Goal: Task Accomplishment & Management: Use online tool/utility

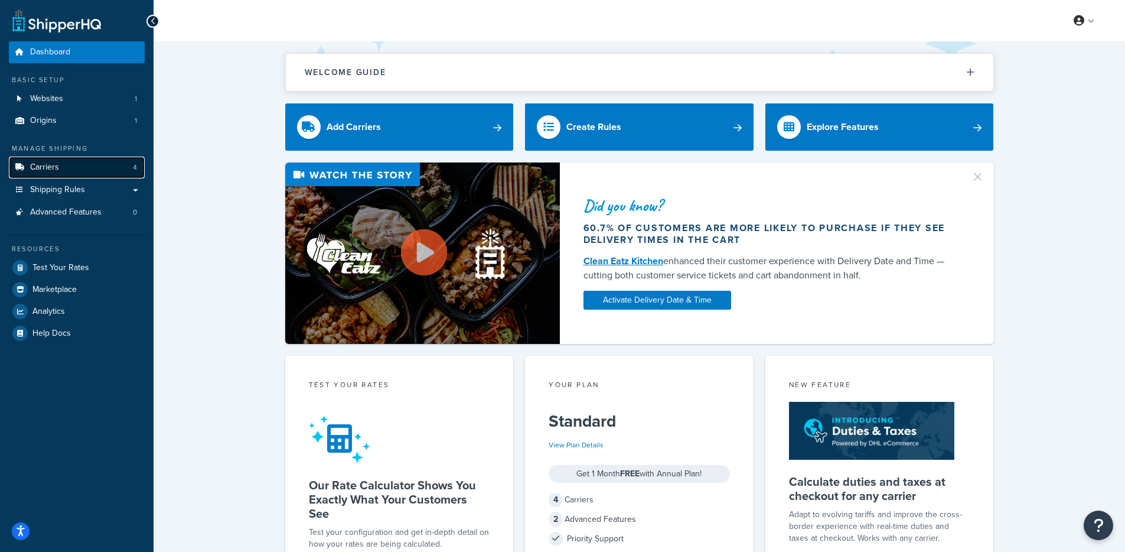
click at [79, 160] on link "Carriers 4" at bounding box center [77, 167] width 136 height 22
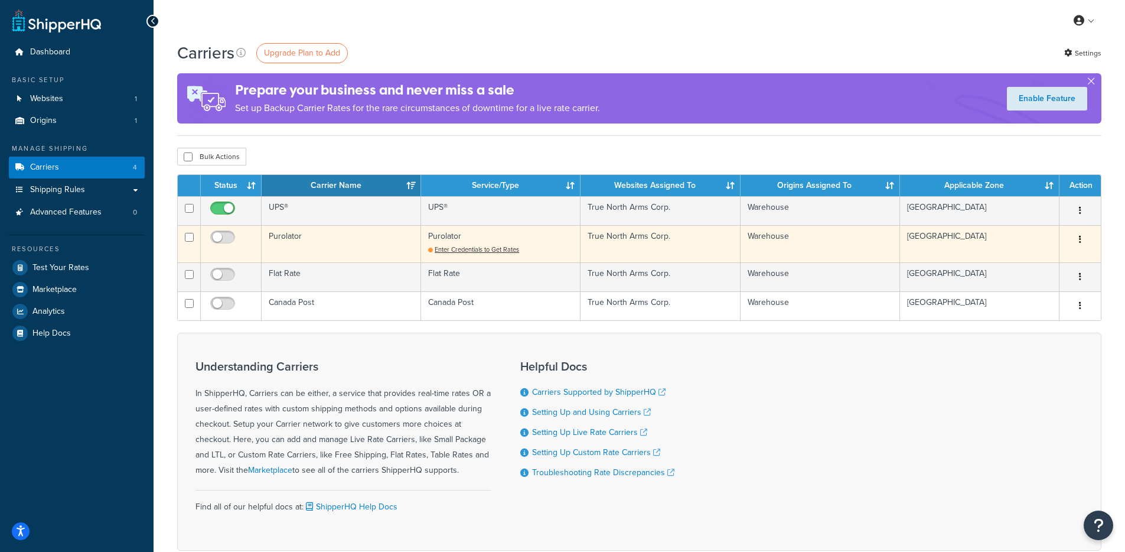
click at [329, 238] on td "Purolator" at bounding box center [341, 243] width 159 height 37
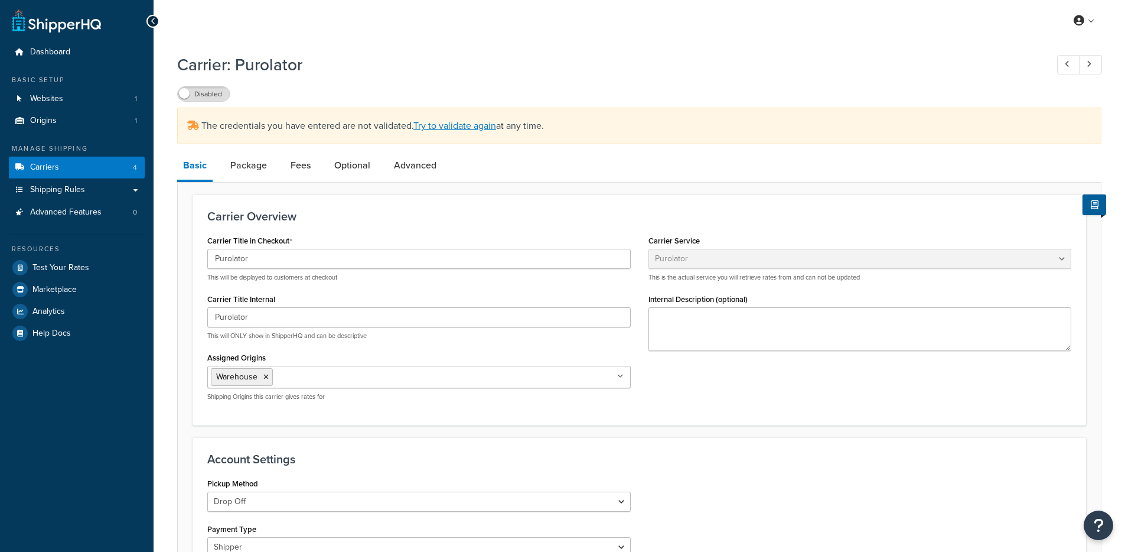
select select "purolator"
select select "kg"
click at [472, 128] on link "Try to validate again" at bounding box center [454, 126] width 83 height 14
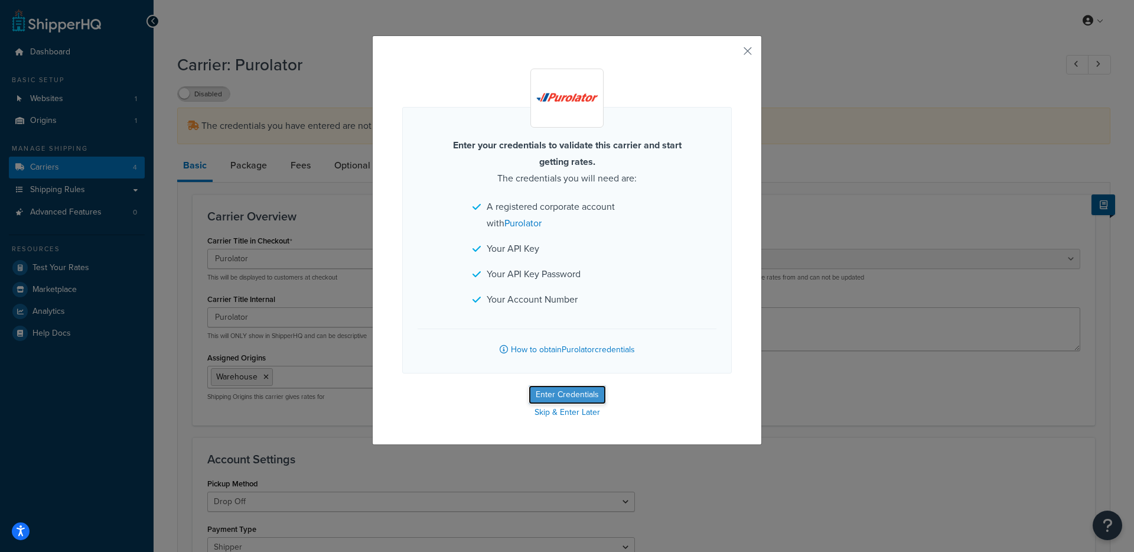
click at [547, 397] on button "Enter Credentials" at bounding box center [566, 394] width 77 height 19
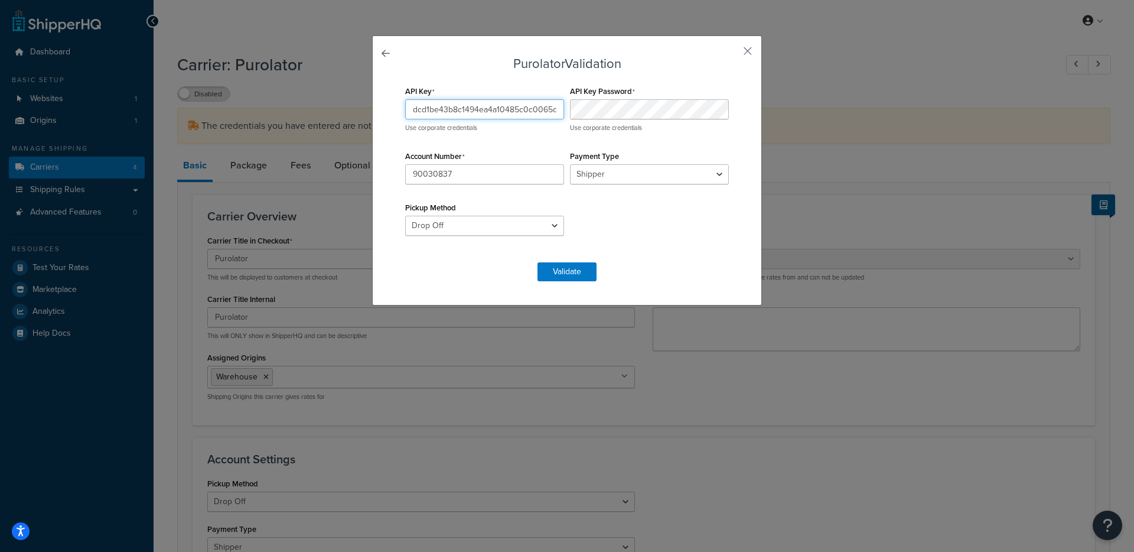
click at [491, 106] on input "dcd1be43b8c1494ea4a10485c0c0065d" at bounding box center [484, 109] width 159 height 20
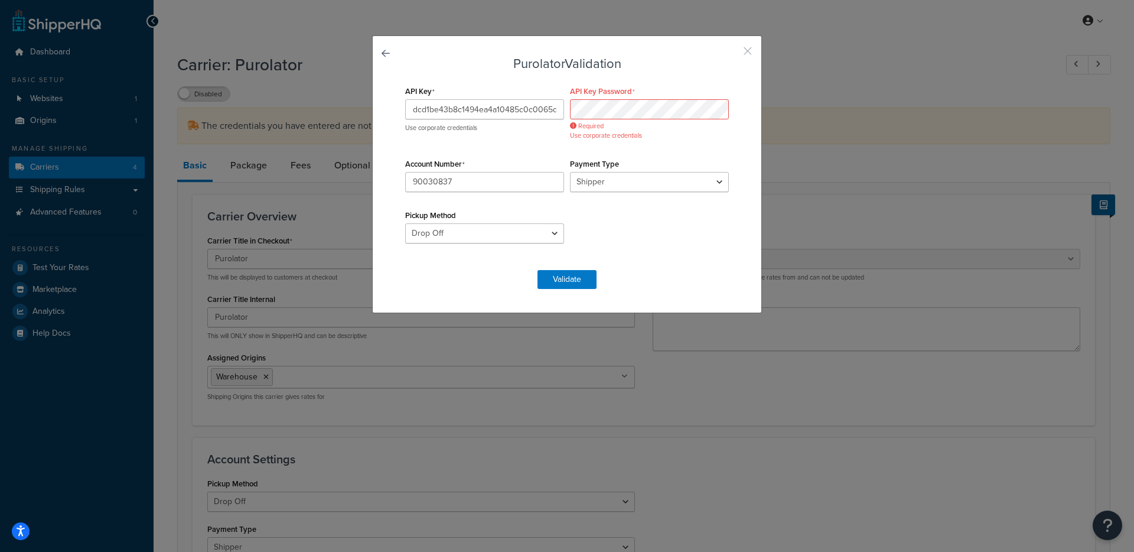
click at [732, 54] on button "button" at bounding box center [730, 55] width 3 height 3
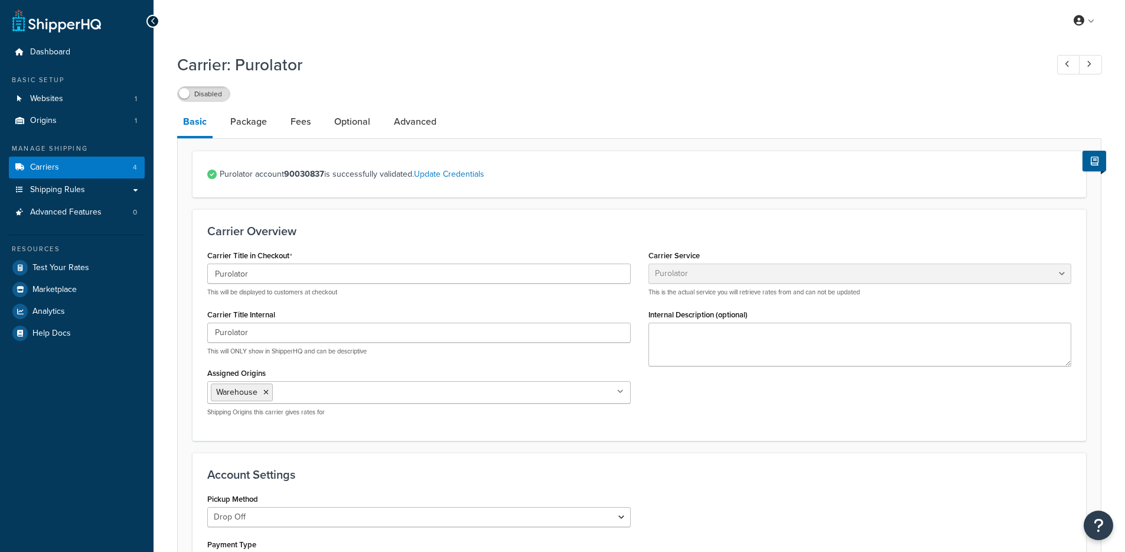
select select "purolator"
select select "kg"
click at [51, 164] on span "Carriers" at bounding box center [44, 167] width 29 height 10
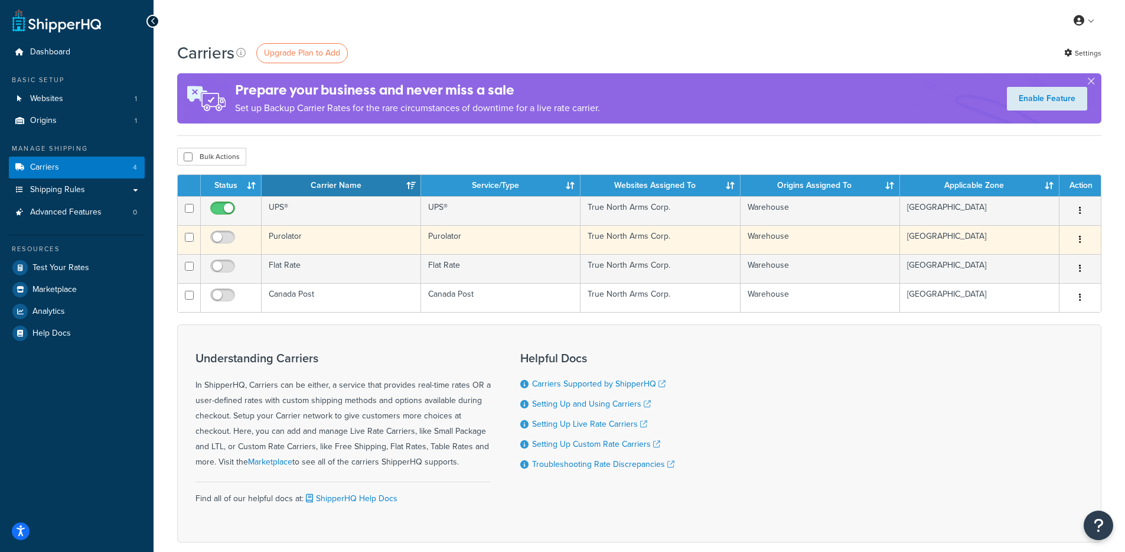
click at [333, 242] on td "Purolator" at bounding box center [341, 239] width 159 height 29
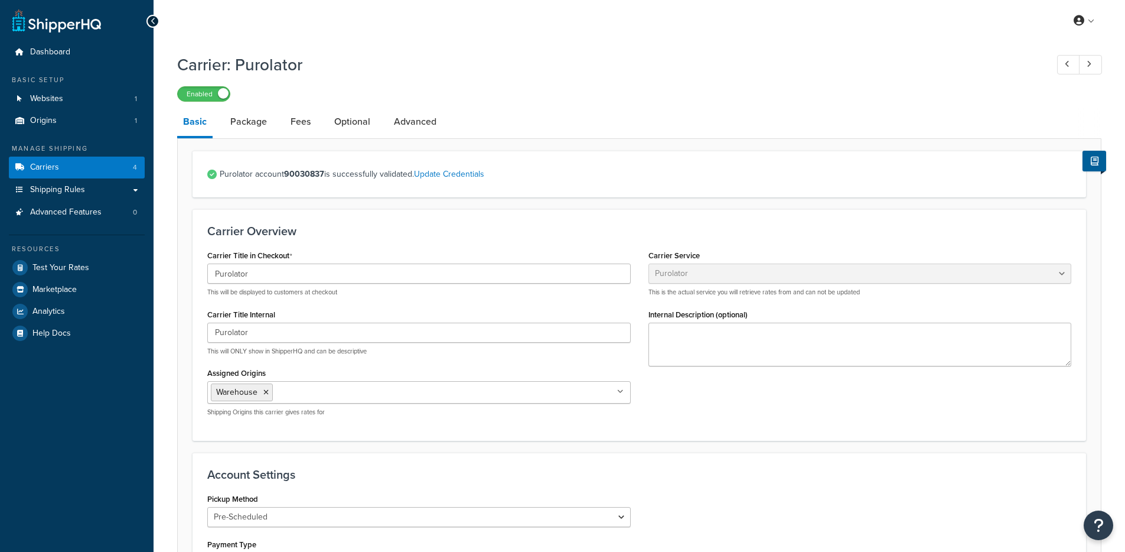
select select "purolator"
select select "PRE_SCHEDULED"
select select "kg"
click at [84, 263] on span "Test Your Rates" at bounding box center [60, 268] width 57 height 10
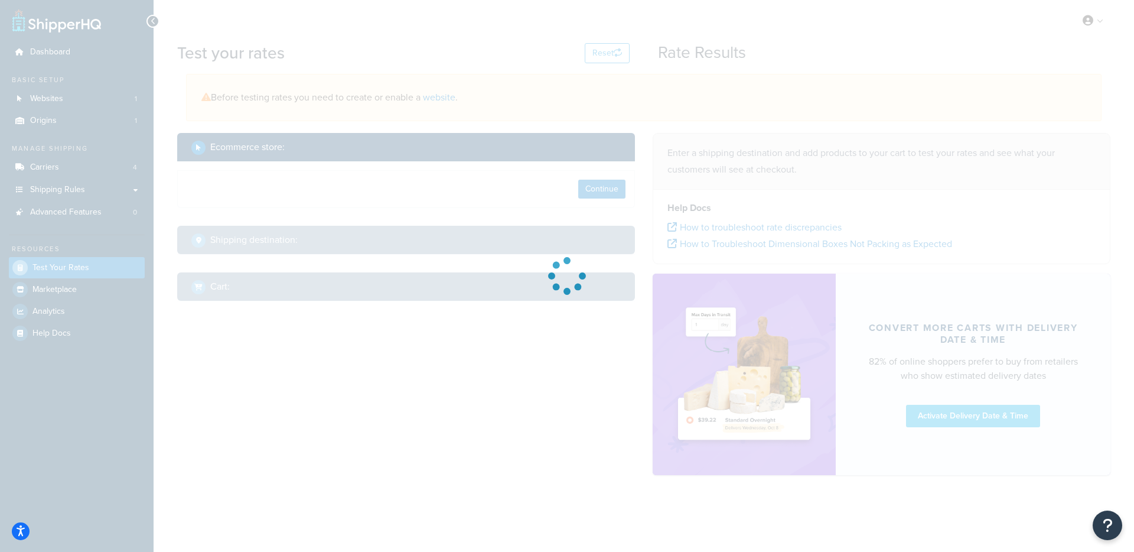
select select "TX"
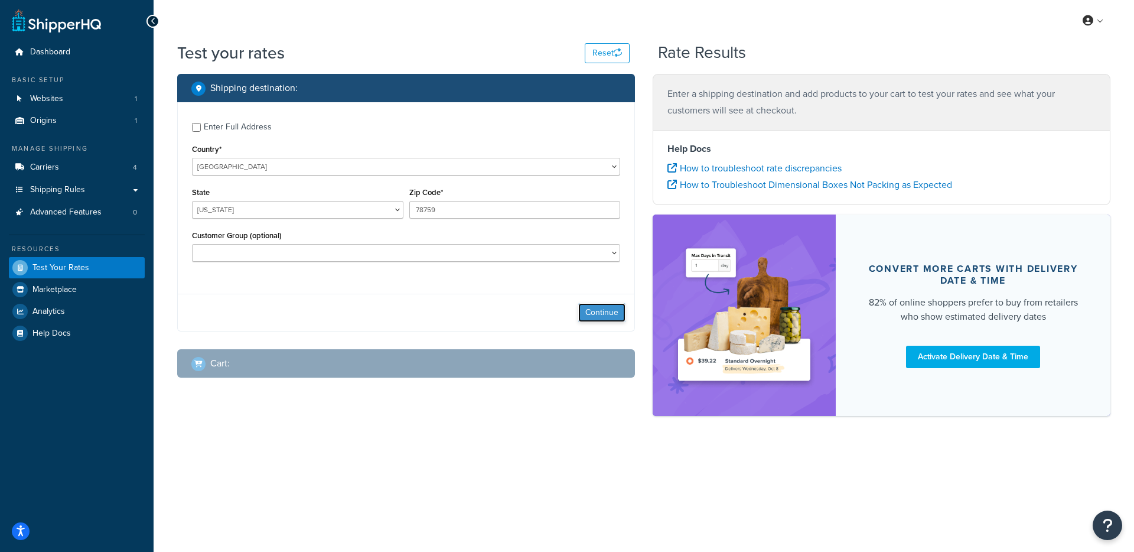
click at [597, 308] on button "Continue" at bounding box center [601, 312] width 47 height 19
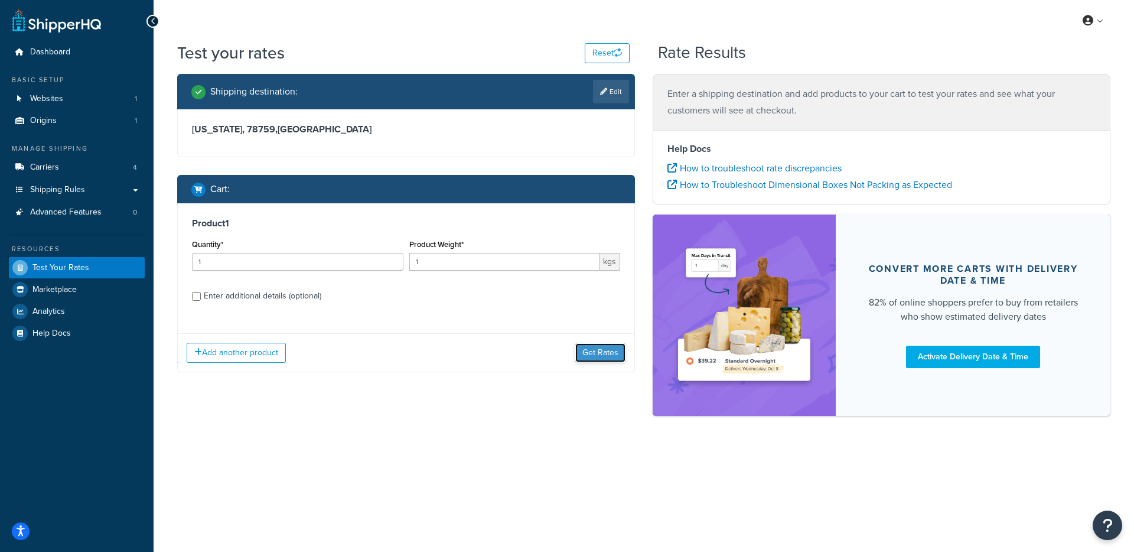
click at [625, 354] on button "Get Rates" at bounding box center [600, 352] width 50 height 19
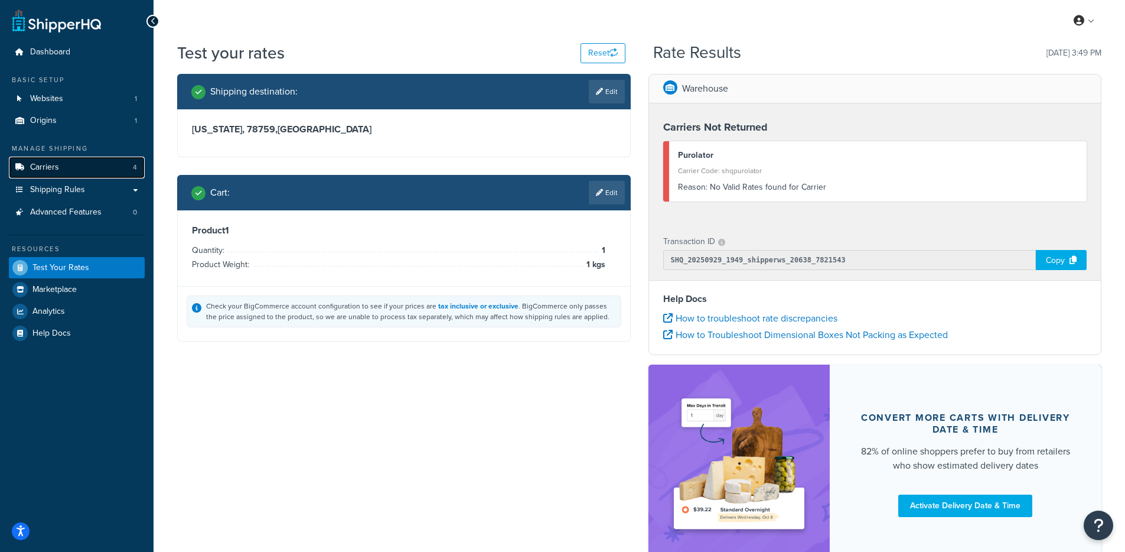
click at [60, 166] on link "Carriers 4" at bounding box center [77, 167] width 136 height 22
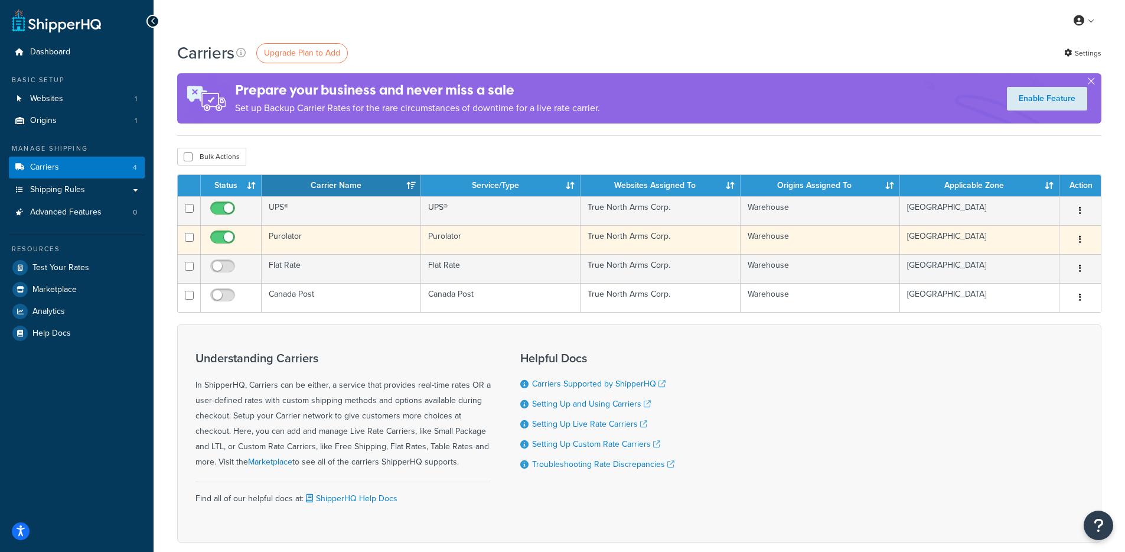
click at [315, 238] on td "Purolator" at bounding box center [341, 239] width 159 height 29
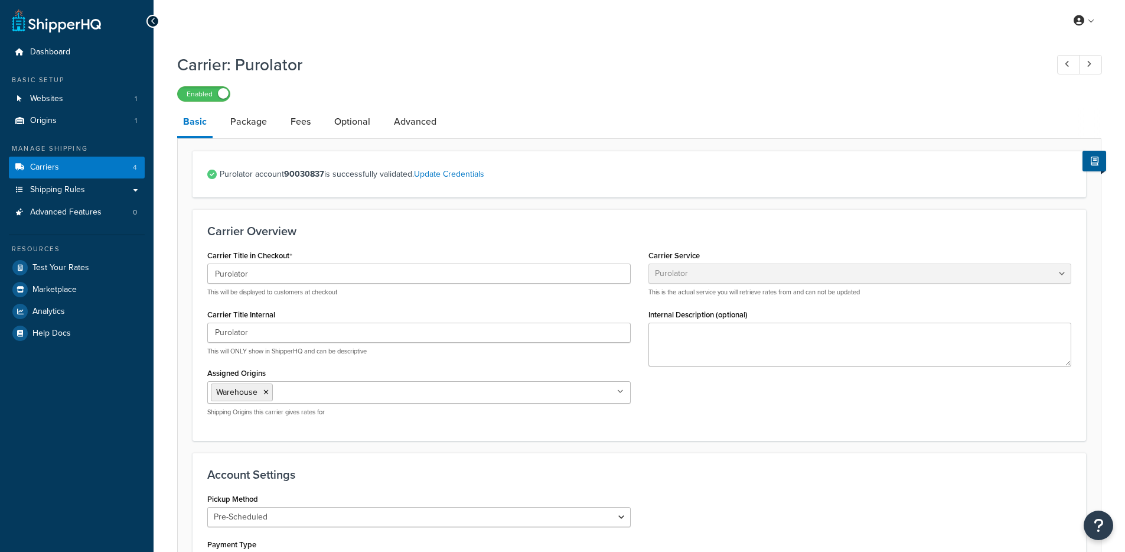
select select "purolator"
select select "PRE_SCHEDULED"
select select "kg"
click at [45, 164] on span "Carriers" at bounding box center [44, 167] width 29 height 10
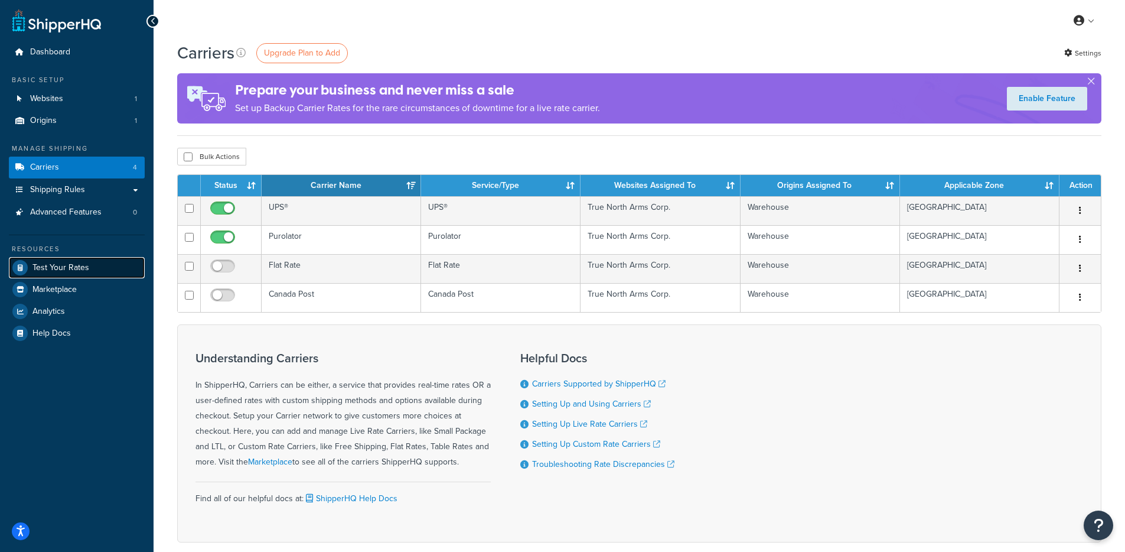
click at [55, 270] on span "Test Your Rates" at bounding box center [60, 268] width 57 height 10
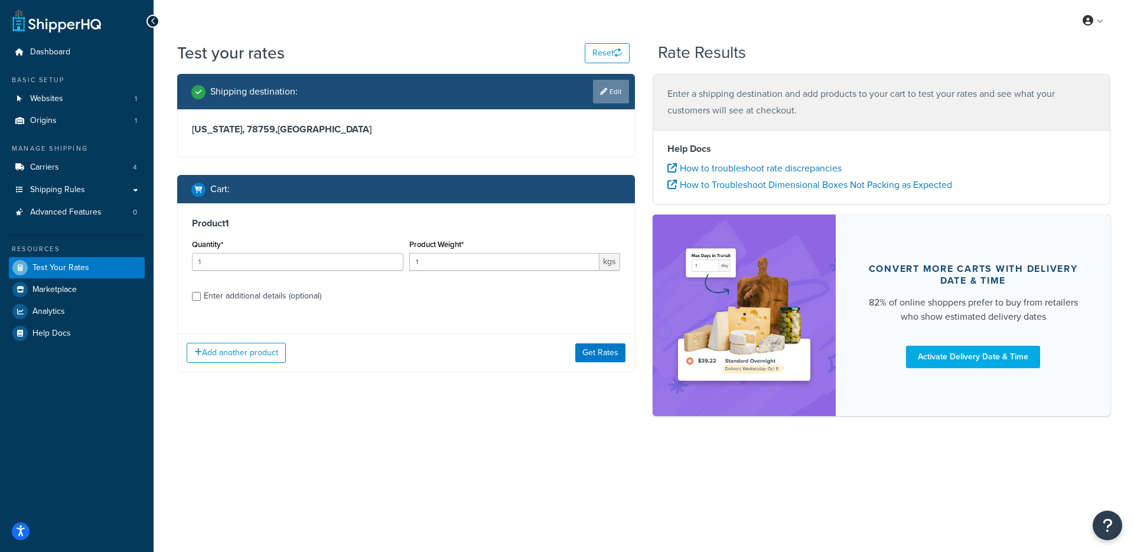
drag, startPoint x: 585, startPoint y: 97, endPoint x: 593, endPoint y: 95, distance: 8.5
click at [585, 97] on div "Shipping destination : Edit" at bounding box center [410, 92] width 438 height 24
click at [594, 95] on link "Edit" at bounding box center [611, 92] width 36 height 24
select select "TX"
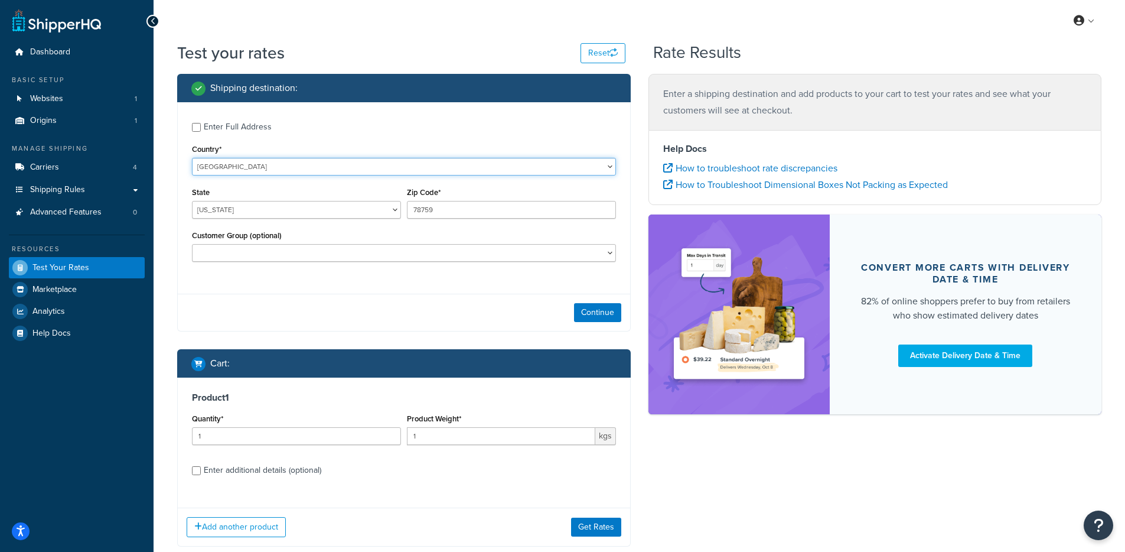
click at [289, 163] on select "United States United Kingdom Afghanistan Åland Islands Albania Algeria American…" at bounding box center [404, 167] width 424 height 18
select select "CA"
click at [192, 158] on select "United States United Kingdom Afghanistan Åland Islands Albania Algeria American…" at bounding box center [404, 167] width 424 height 18
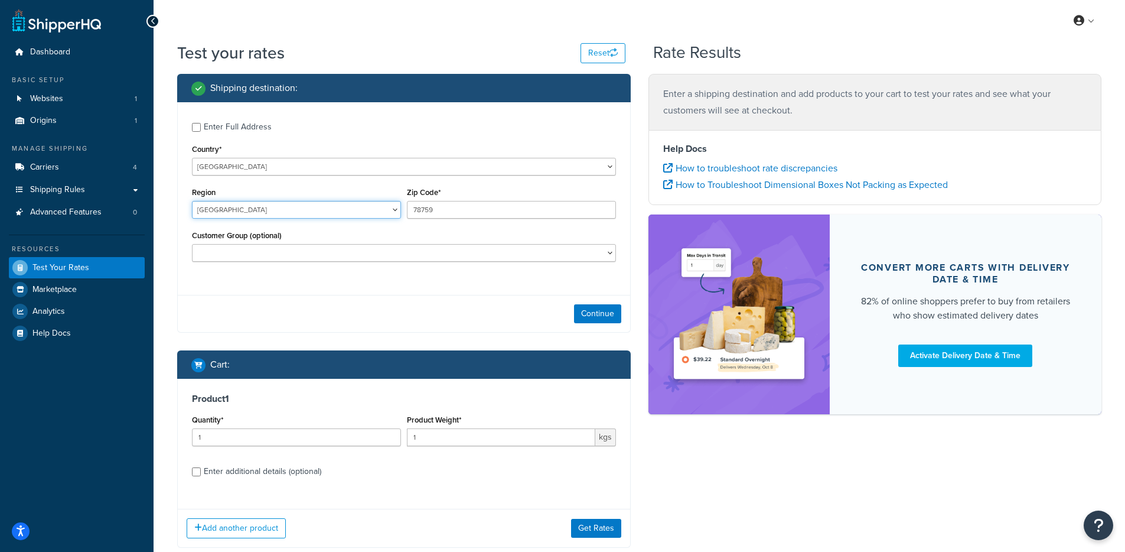
click at [312, 218] on select "Alberta British Columbia Manitoba New Brunswick Newfoundland and Labrador North…" at bounding box center [296, 210] width 209 height 18
select select "ON"
click at [192, 201] on select "Alberta British Columbia Manitoba New Brunswick Newfoundland and Labrador North…" at bounding box center [296, 210] width 209 height 18
click at [464, 204] on input "78759" at bounding box center [511, 210] width 209 height 18
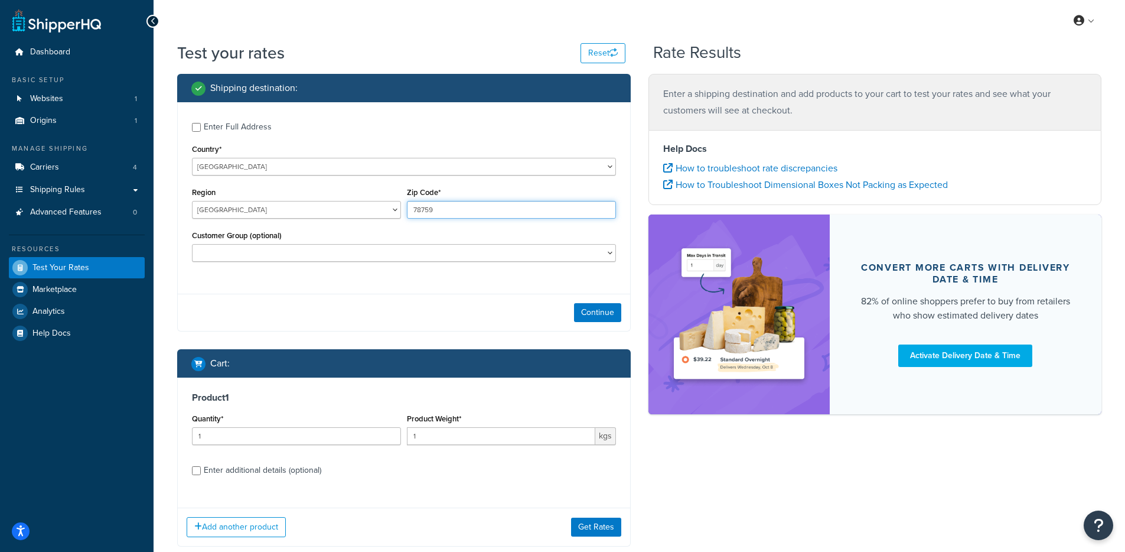
click at [464, 204] on input "78759" at bounding box center [511, 210] width 209 height 18
paste input "N0B2J0"
type input "N0B2J0"
click at [588, 313] on button "Continue" at bounding box center [597, 312] width 47 height 19
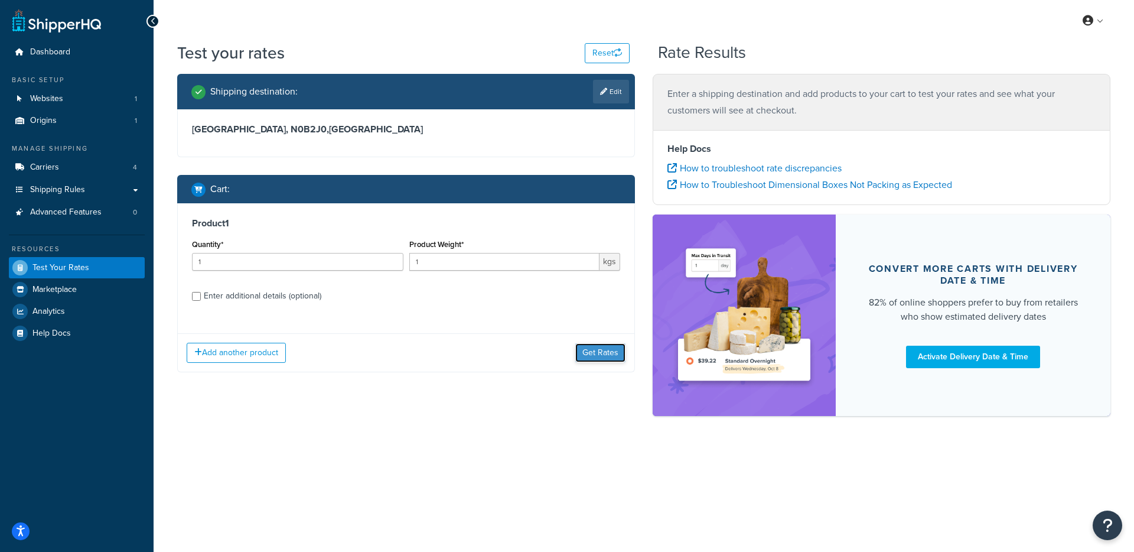
click at [590, 351] on button "Get Rates" at bounding box center [600, 352] width 50 height 19
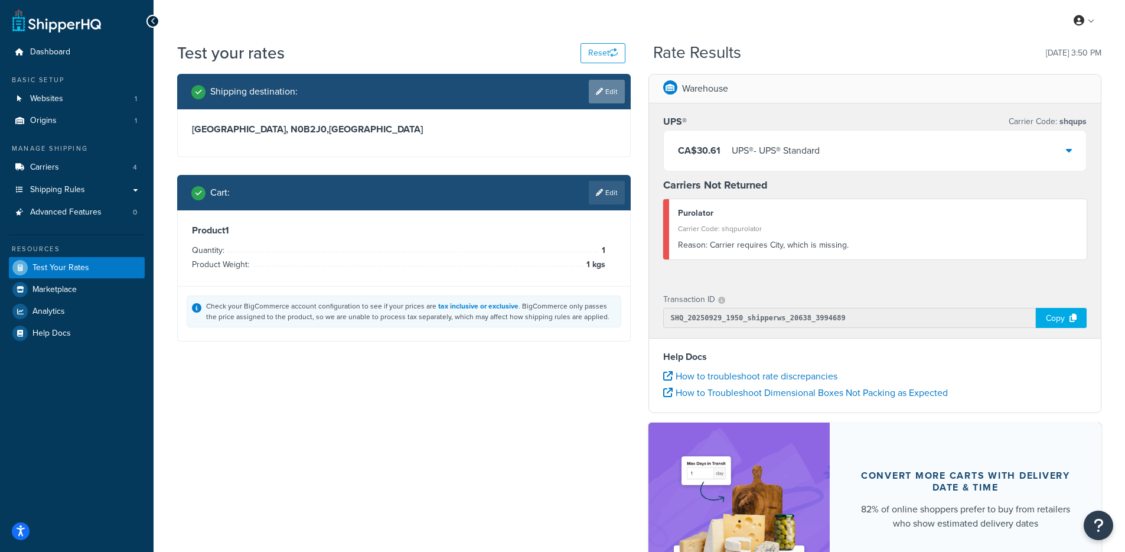
drag, startPoint x: 627, startPoint y: 86, endPoint x: 618, endPoint y: 90, distance: 9.2
click at [627, 86] on div "Shipping destination : Edit" at bounding box center [404, 91] width 454 height 35
click at [616, 90] on link "Edit" at bounding box center [607, 92] width 36 height 24
select select "CA"
select select "ON"
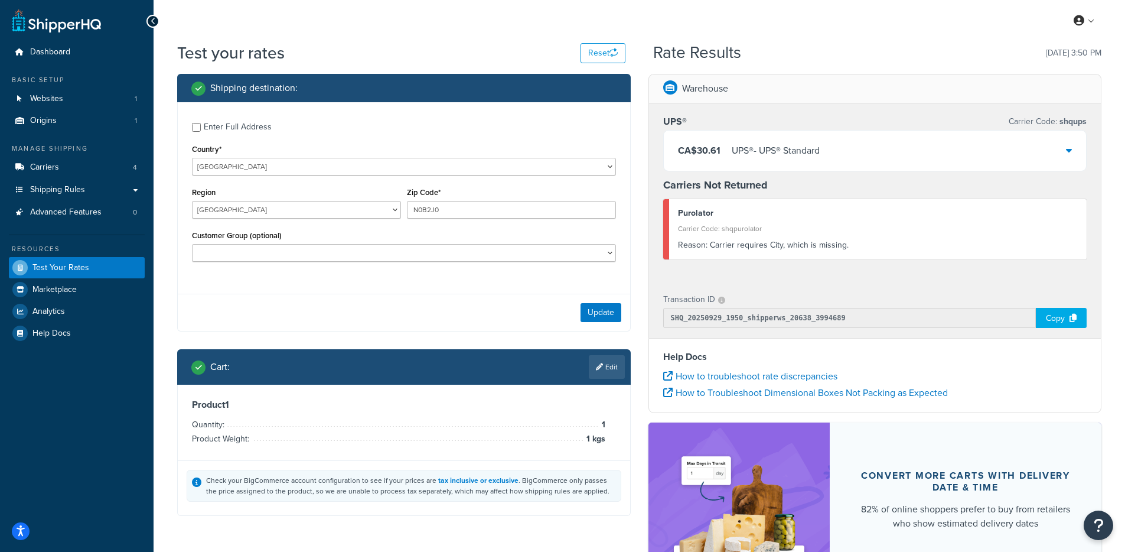
click at [208, 129] on div "Enter Full Address" at bounding box center [238, 127] width 68 height 17
click at [201, 129] on input "Enter Full Address" at bounding box center [196, 127] width 9 height 9
checkbox input "true"
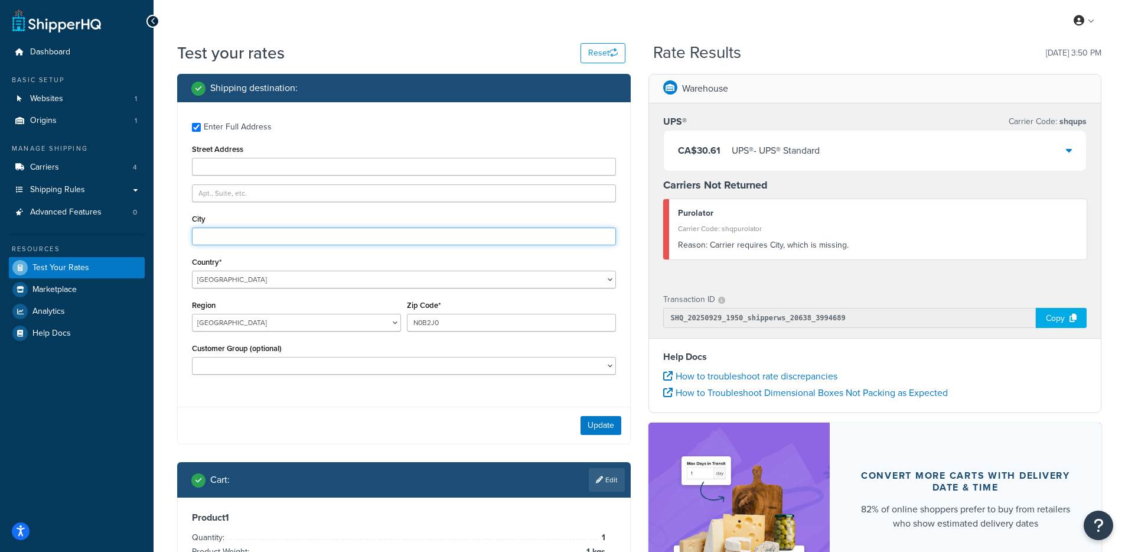
click at [216, 233] on input "City" at bounding box center [404, 236] width 424 height 18
type input "austin"
click at [341, 403] on div "Enter Full Address Street Address City austin Country* United States United Kin…" at bounding box center [404, 273] width 454 height 342
click at [587, 428] on button "Update" at bounding box center [600, 425] width 41 height 19
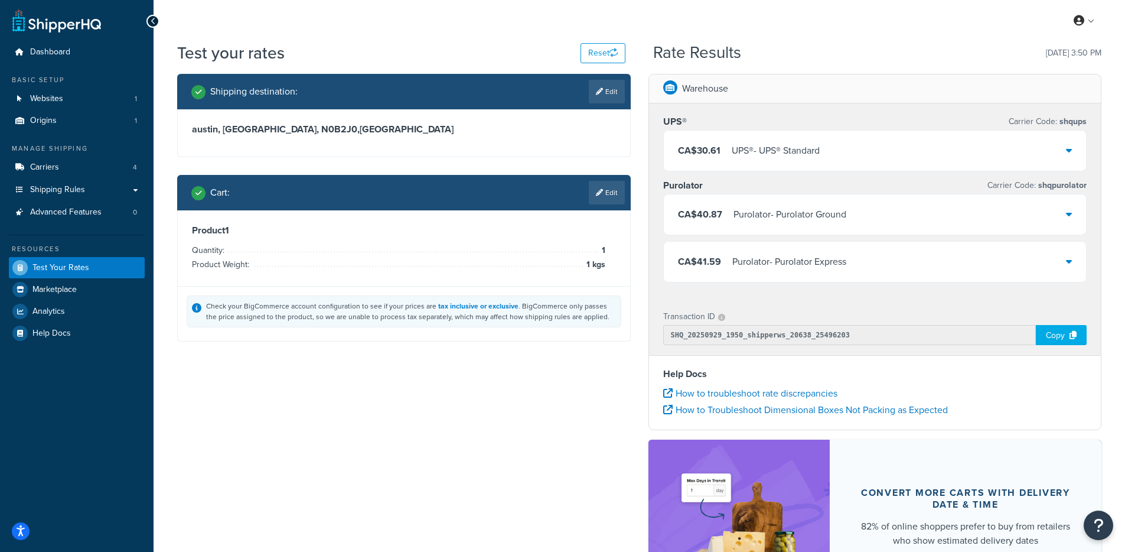
click at [549, 372] on div "Shipping destination : Edit austin, Ontario, N0B2J0 , Canada Cart : Edit Produc…" at bounding box center [639, 362] width 942 height 577
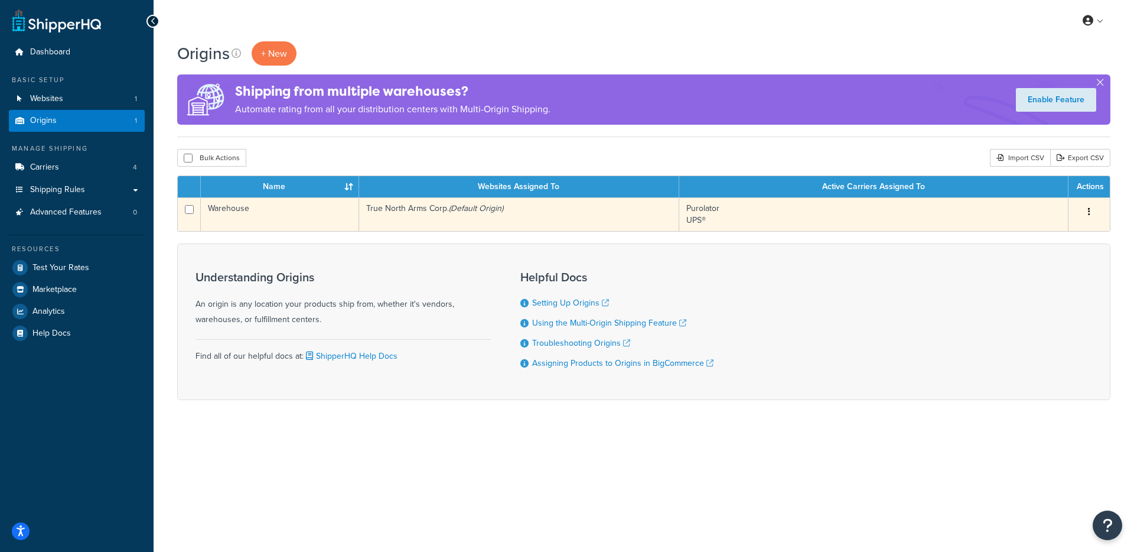
click at [361, 218] on td "True North Arms Corp. (Default Origin)" at bounding box center [519, 214] width 320 height 34
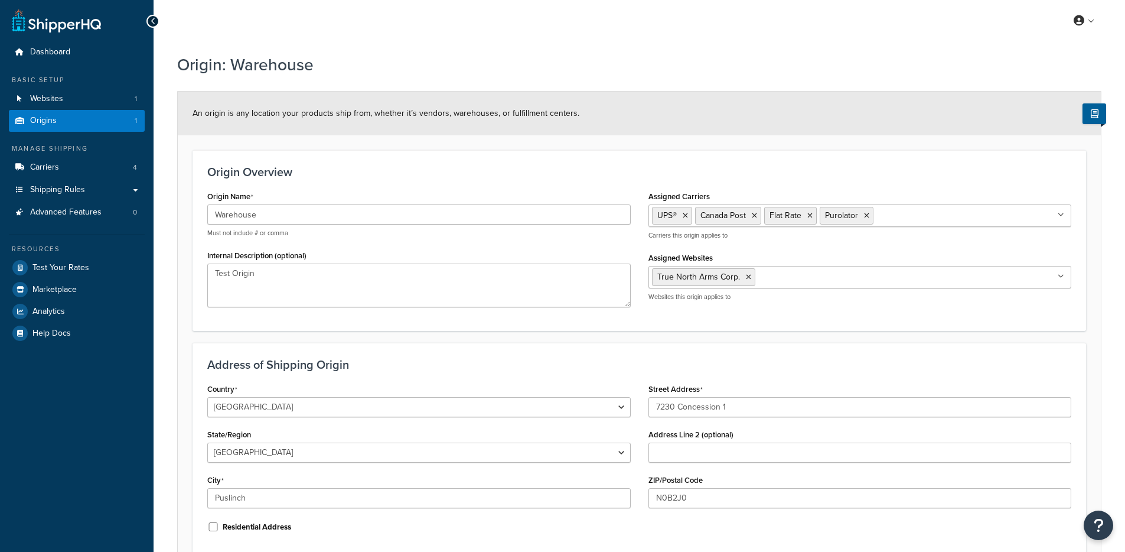
select select "1039"
select select "69"
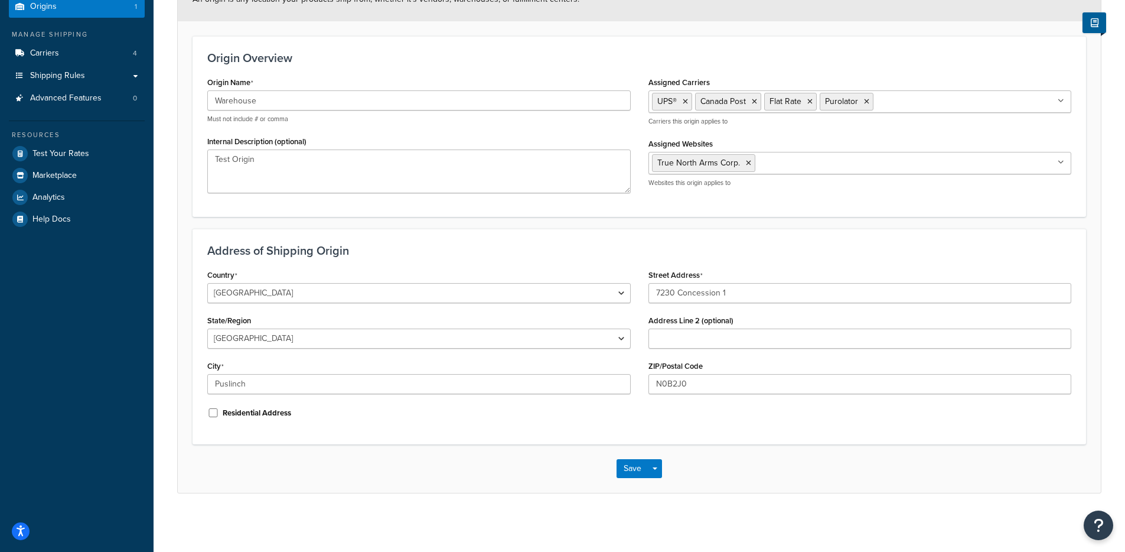
scroll to position [115, 0]
click at [674, 389] on input "N0B2J0" at bounding box center [859, 383] width 423 height 20
